Goal: Task Accomplishment & Management: Manage account settings

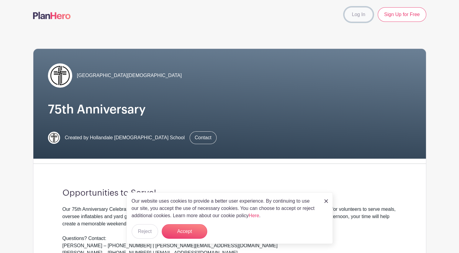
click at [356, 18] on link "Log In" at bounding box center [359, 14] width 29 height 15
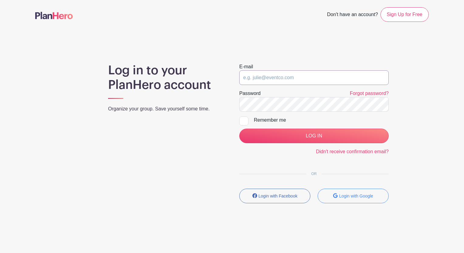
type input "theesfeld76@gmail.com"
click at [241, 122] on div at bounding box center [243, 121] width 9 height 9
click at [241, 121] on input "Remember me" at bounding box center [241, 119] width 4 height 4
checkbox input "true"
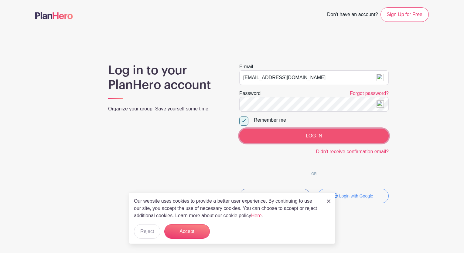
click at [262, 134] on input "LOG IN" at bounding box center [313, 136] width 149 height 15
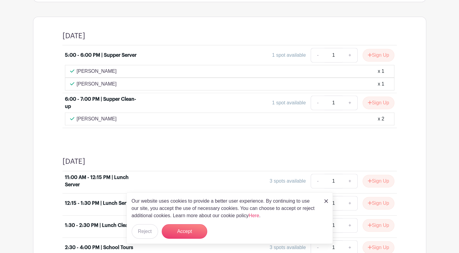
scroll to position [273, 0]
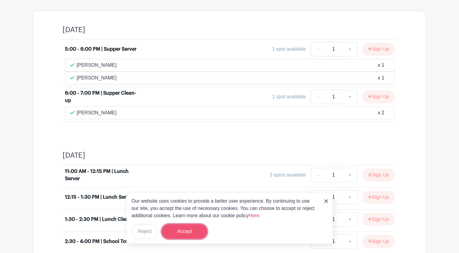
click at [186, 229] on button "Accept" at bounding box center [185, 231] width 46 height 15
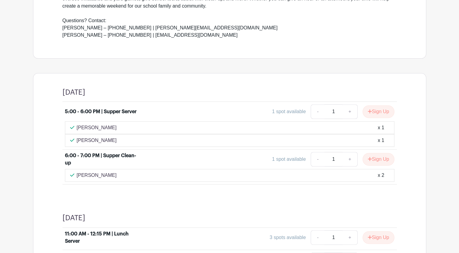
scroll to position [241, 0]
